Goal: Find specific page/section: Find specific page/section

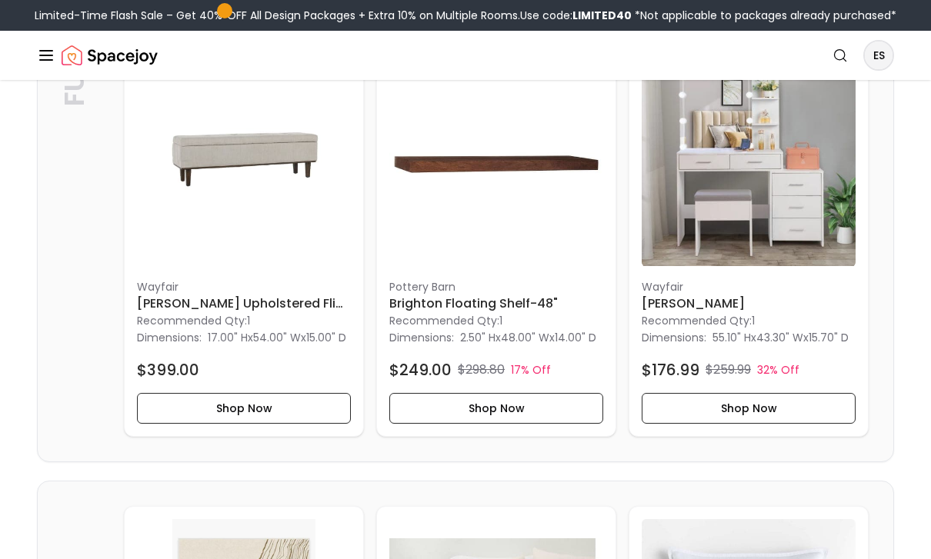
scroll to position [811, 0]
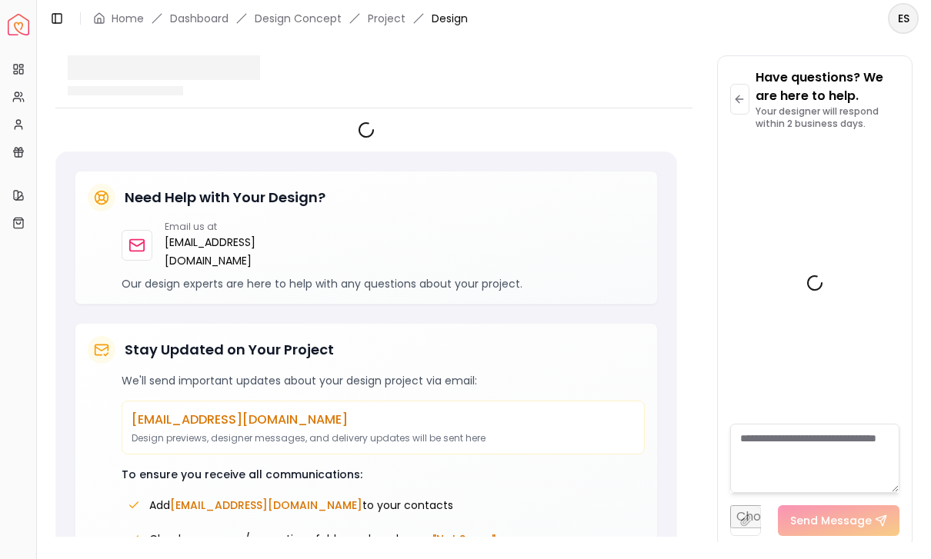
scroll to position [3707, 0]
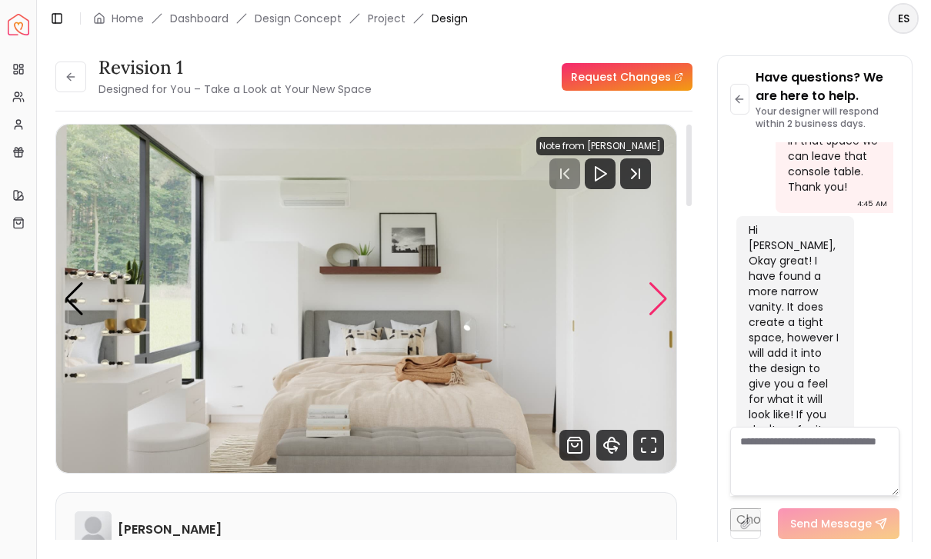
click at [662, 282] on div "Next slide" at bounding box center [658, 299] width 21 height 34
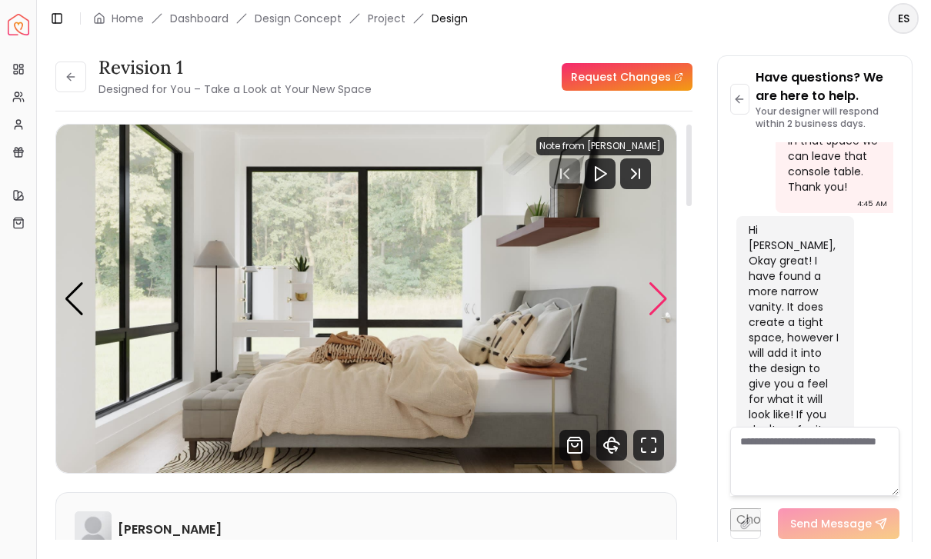
click at [655, 282] on div "Next slide" at bounding box center [658, 299] width 21 height 34
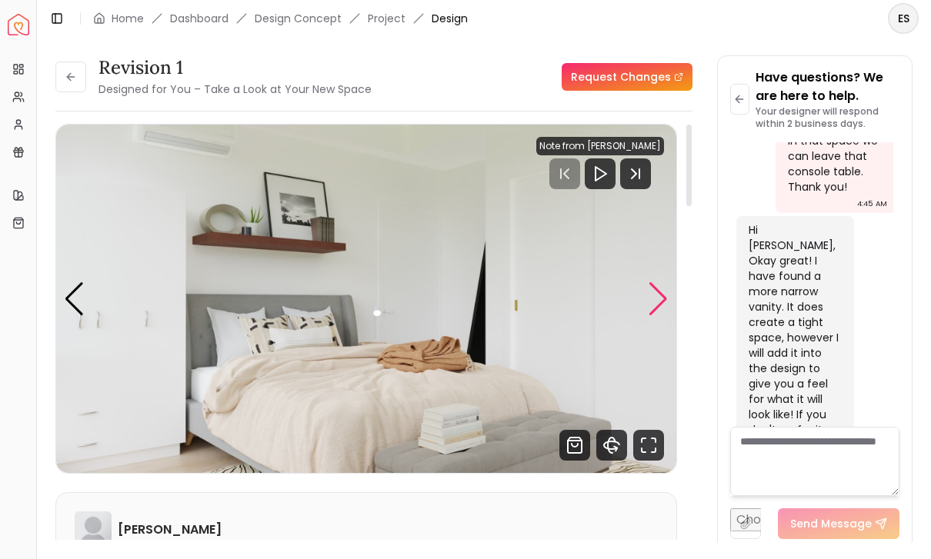
click at [655, 282] on div "Next slide" at bounding box center [658, 299] width 21 height 34
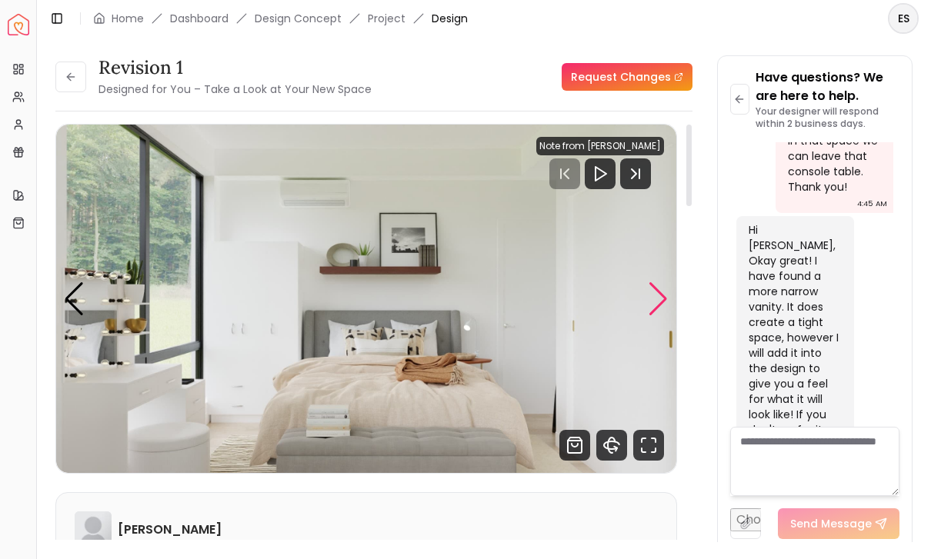
click at [655, 282] on div "Next slide" at bounding box center [658, 299] width 21 height 34
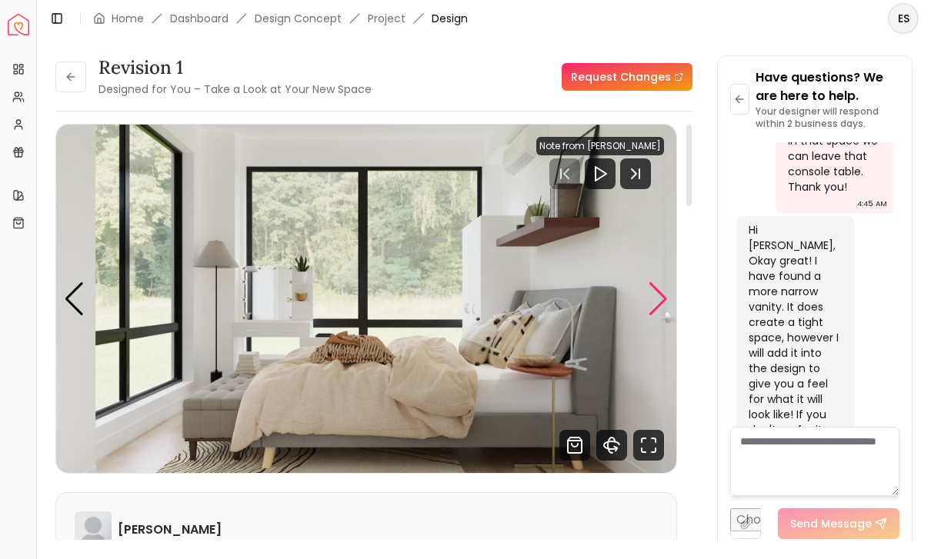
click at [655, 282] on div "Next slide" at bounding box center [658, 299] width 21 height 34
